Goal: Navigation & Orientation: Find specific page/section

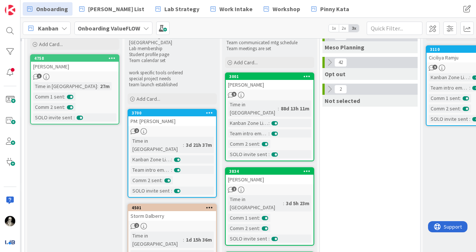
scroll to position [0, 489]
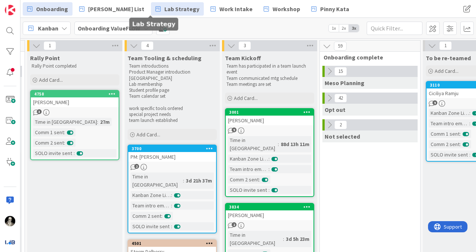
click at [166, 7] on span "Lab Strategy" at bounding box center [181, 8] width 35 height 9
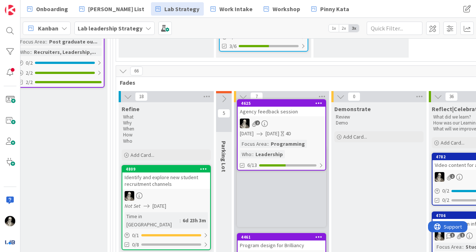
scroll to position [226, 1051]
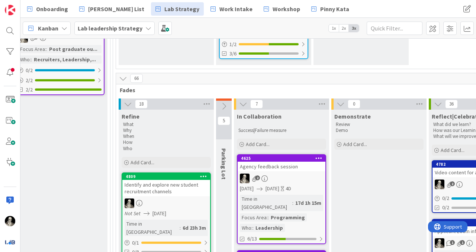
click at [300, 174] on div "2" at bounding box center [282, 179] width 88 height 10
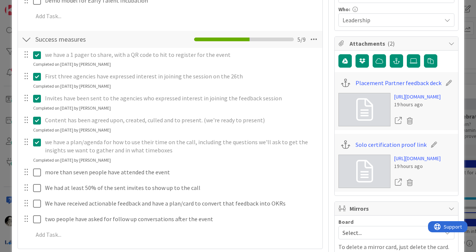
scroll to position [226, 0]
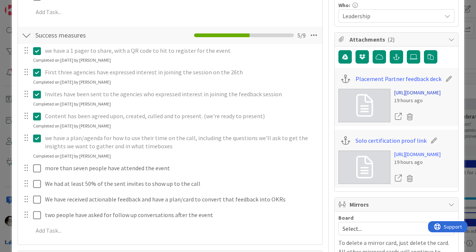
click at [410, 97] on link "[URL][DOMAIN_NAME]" at bounding box center [417, 93] width 46 height 8
click at [411, 158] on link "[URL][DOMAIN_NAME]" at bounding box center [417, 155] width 46 height 8
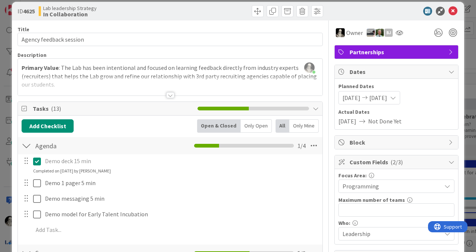
scroll to position [0, 0]
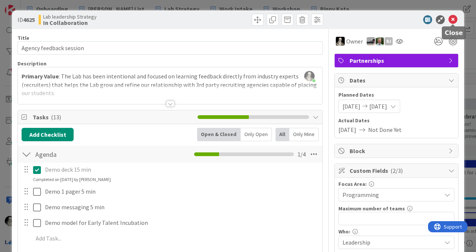
click at [455, 19] on icon at bounding box center [453, 19] width 9 height 9
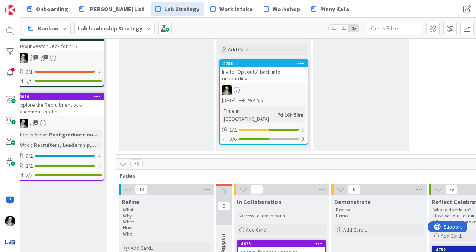
scroll to position [84, 1051]
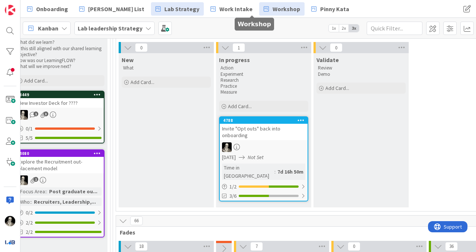
click at [273, 11] on span "Workshop" at bounding box center [287, 8] width 28 height 9
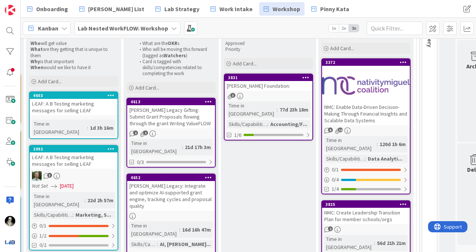
scroll to position [103, 788]
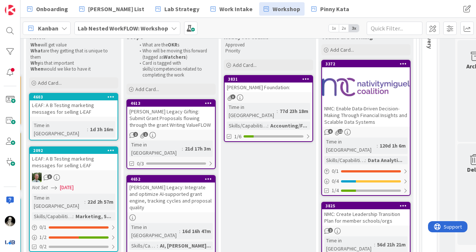
click at [355, 112] on div "NMC: Enable Data-Driven Decision-Making Through Financial Insights and Scalable…" at bounding box center [366, 115] width 88 height 23
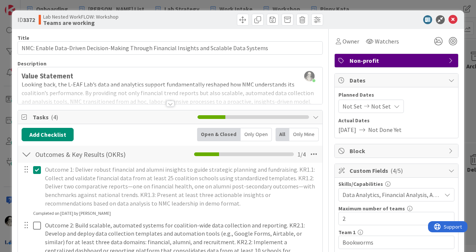
click at [170, 103] on div at bounding box center [170, 104] width 8 height 6
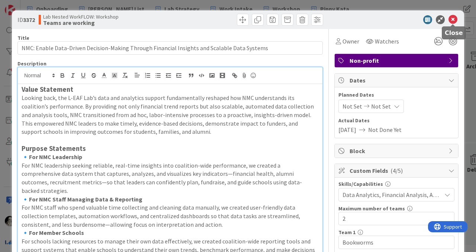
click at [453, 19] on icon at bounding box center [453, 19] width 9 height 9
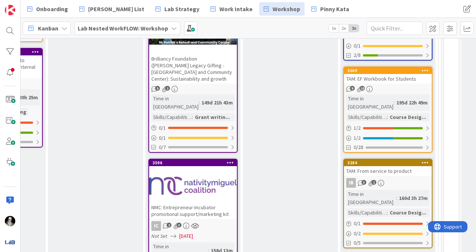
scroll to position [718, 767]
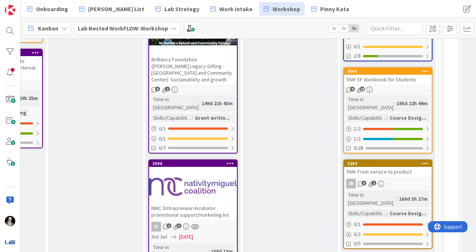
click at [205, 170] on div at bounding box center [193, 186] width 88 height 33
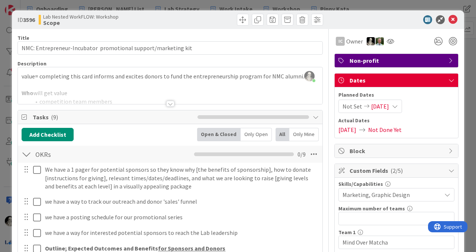
click at [172, 102] on div at bounding box center [170, 104] width 8 height 6
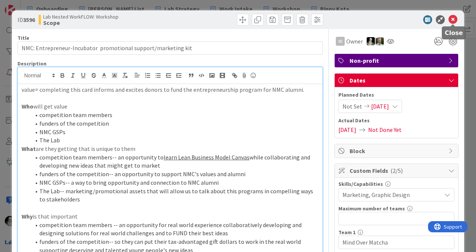
click at [453, 19] on icon at bounding box center [453, 19] width 9 height 9
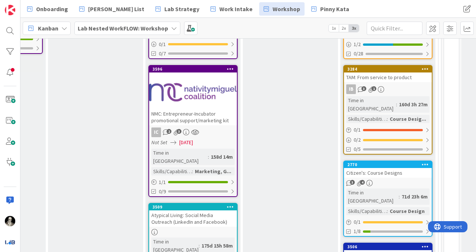
scroll to position [831, 767]
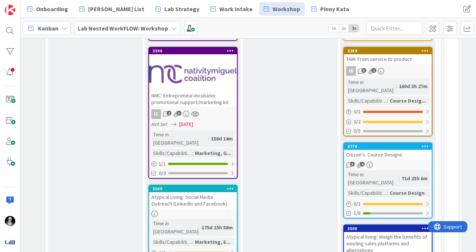
click at [206, 192] on div "Atypical Living: Social Media Outreach (LinkedIn and Facebook)" at bounding box center [193, 200] width 88 height 16
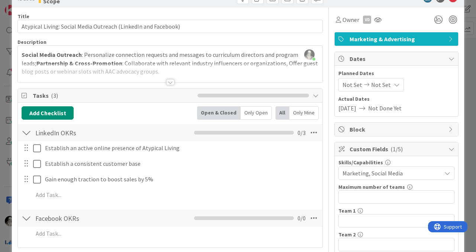
scroll to position [17, 0]
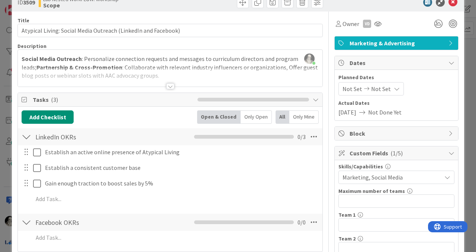
click at [171, 83] on div at bounding box center [170, 77] width 305 height 19
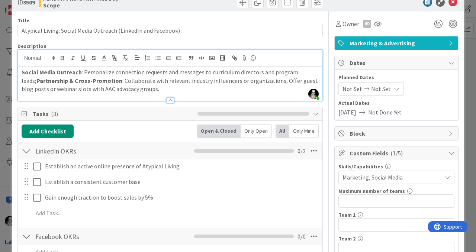
scroll to position [0, 0]
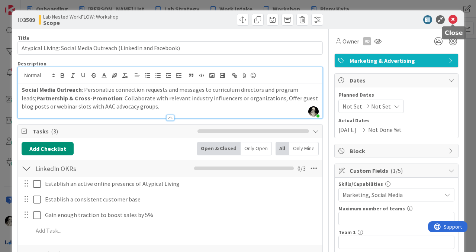
click at [454, 21] on icon at bounding box center [453, 19] width 9 height 9
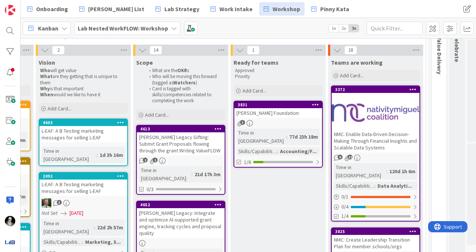
scroll to position [77, 810]
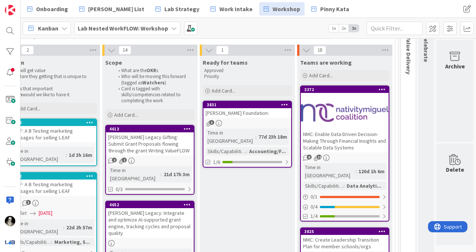
click at [355, 115] on div at bounding box center [345, 112] width 88 height 33
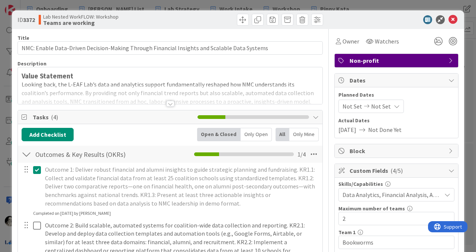
click at [169, 101] on div at bounding box center [170, 104] width 8 height 6
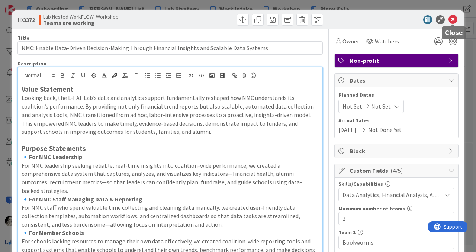
click at [454, 19] on icon at bounding box center [453, 19] width 9 height 9
